Goal: Find specific page/section: Find specific page/section

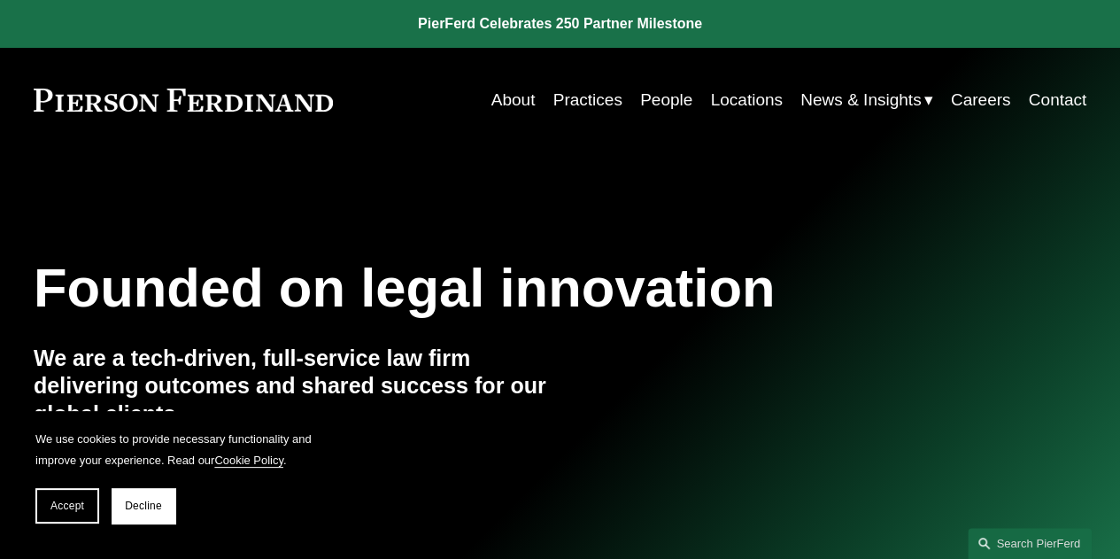
click at [654, 96] on link "People" at bounding box center [666, 100] width 52 height 34
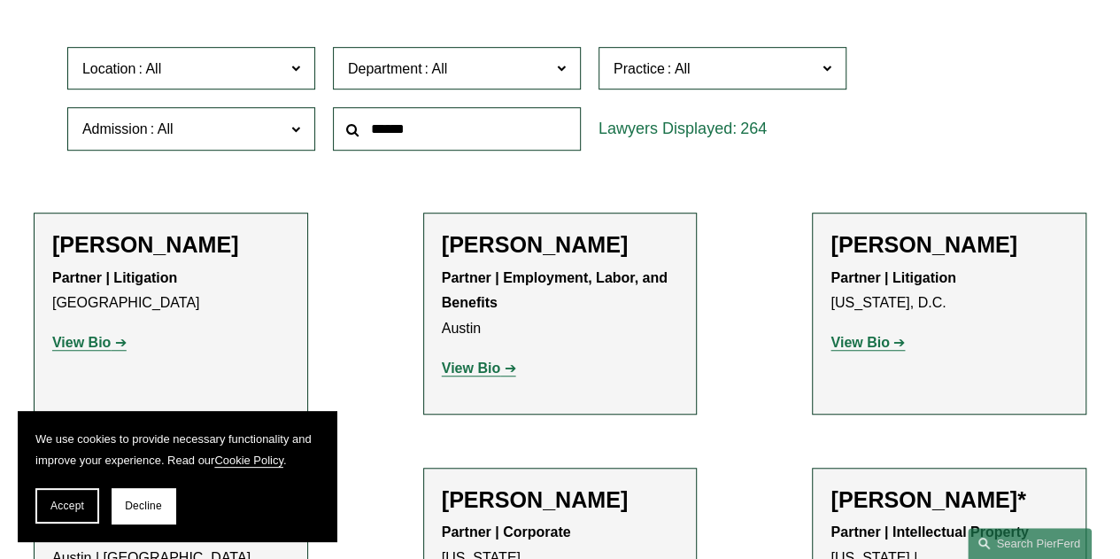
scroll to position [354, 0]
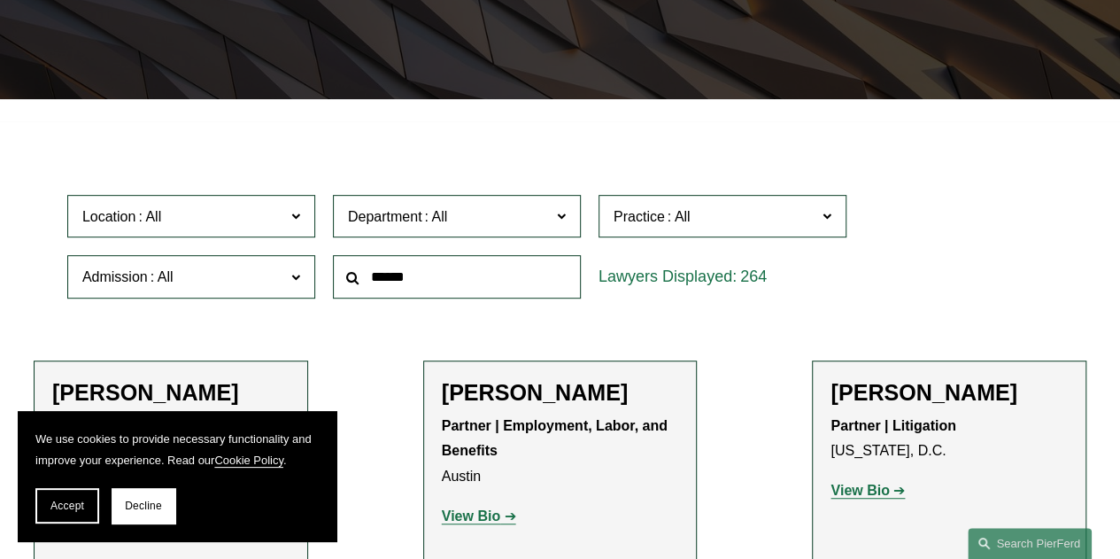
click at [337, 223] on label "Department" at bounding box center [457, 216] width 248 height 43
click at [309, 221] on label "Location" at bounding box center [191, 216] width 248 height 43
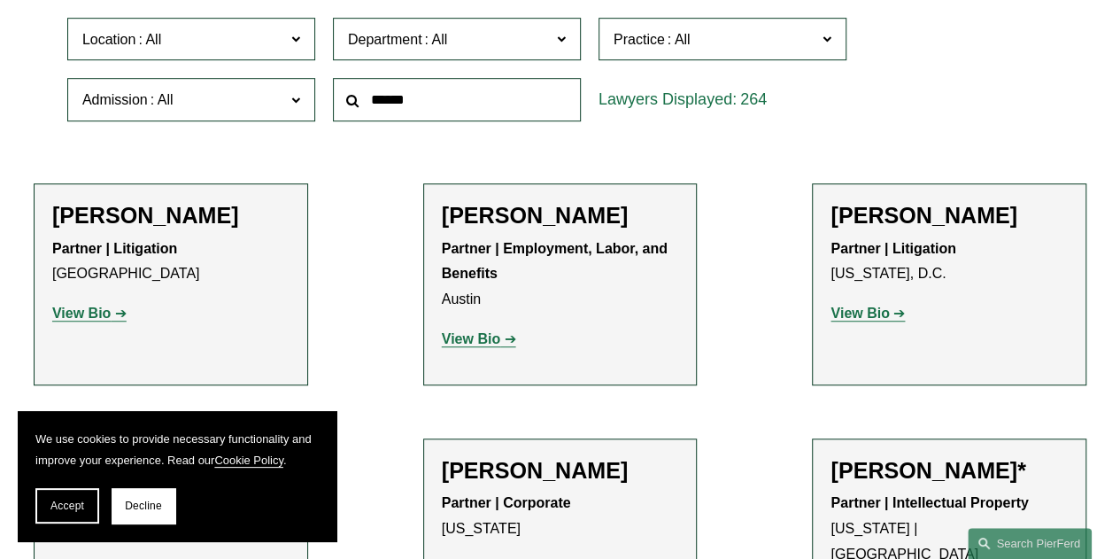
click at [0, 0] on link "[GEOGRAPHIC_DATA]" at bounding box center [0, 0] width 0 height 0
